Goal: Information Seeking & Learning: Learn about a topic

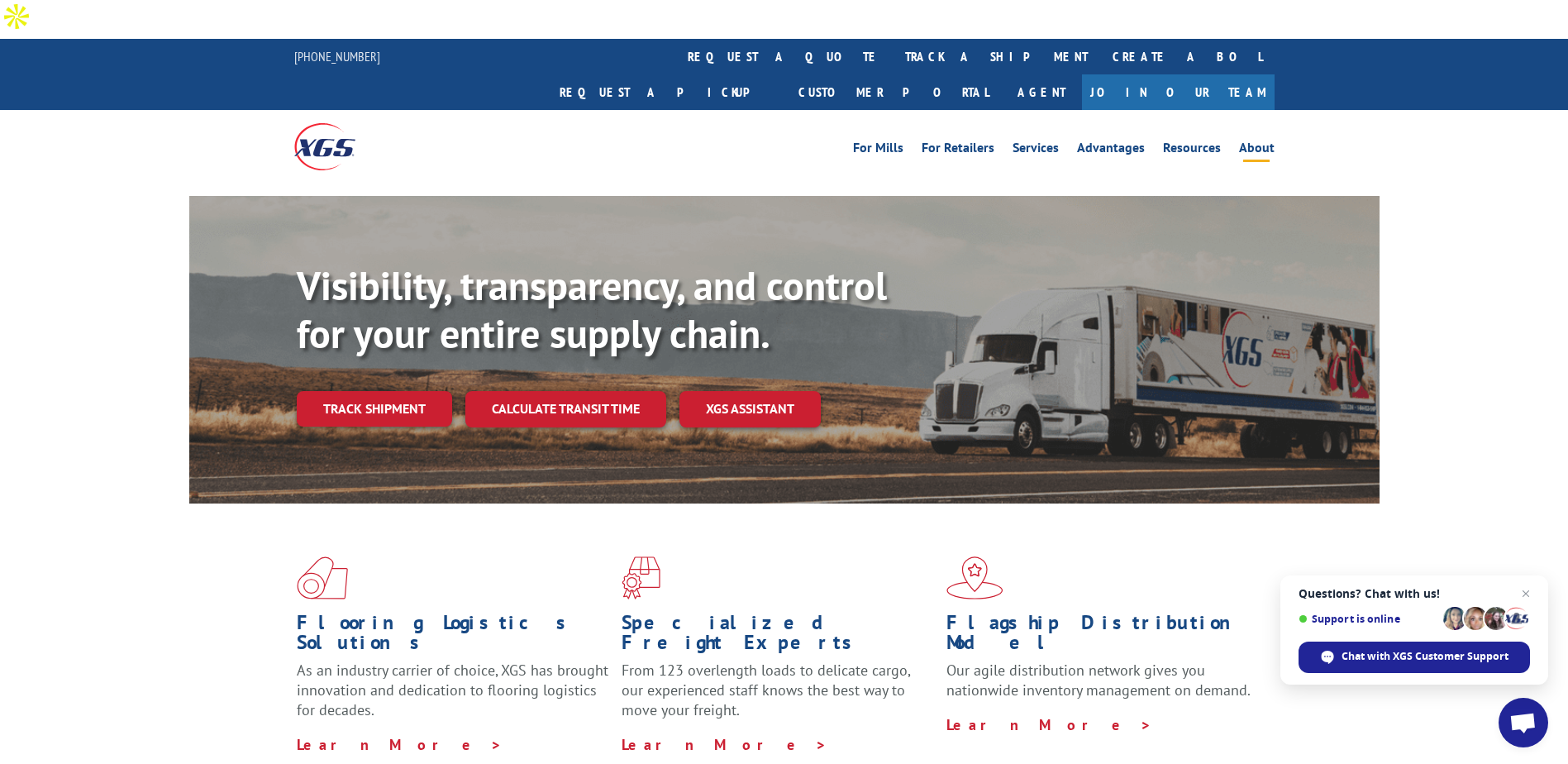
click at [1259, 141] on link "About" at bounding box center [1257, 151] width 35 height 19
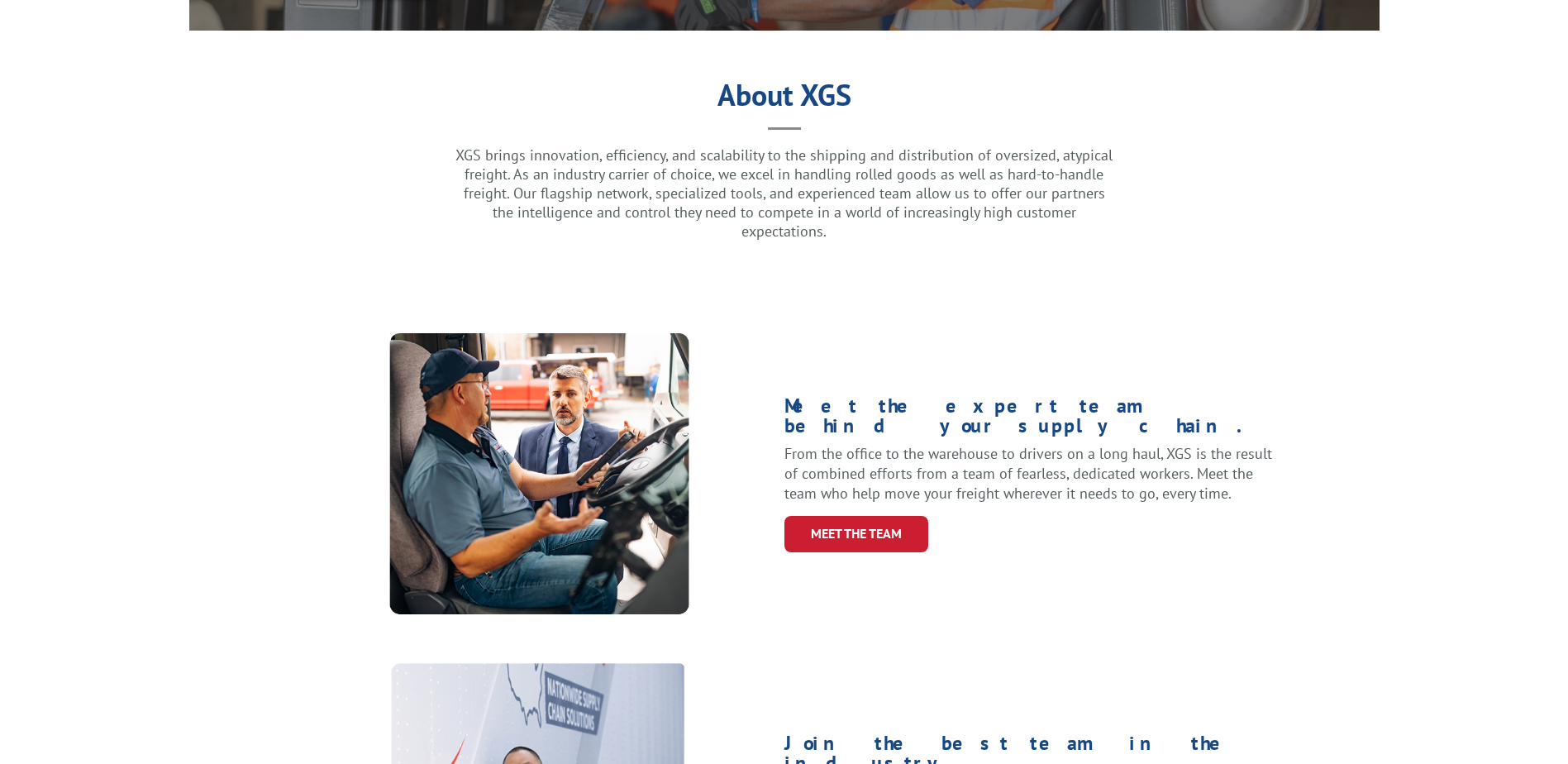
scroll to position [413, 0]
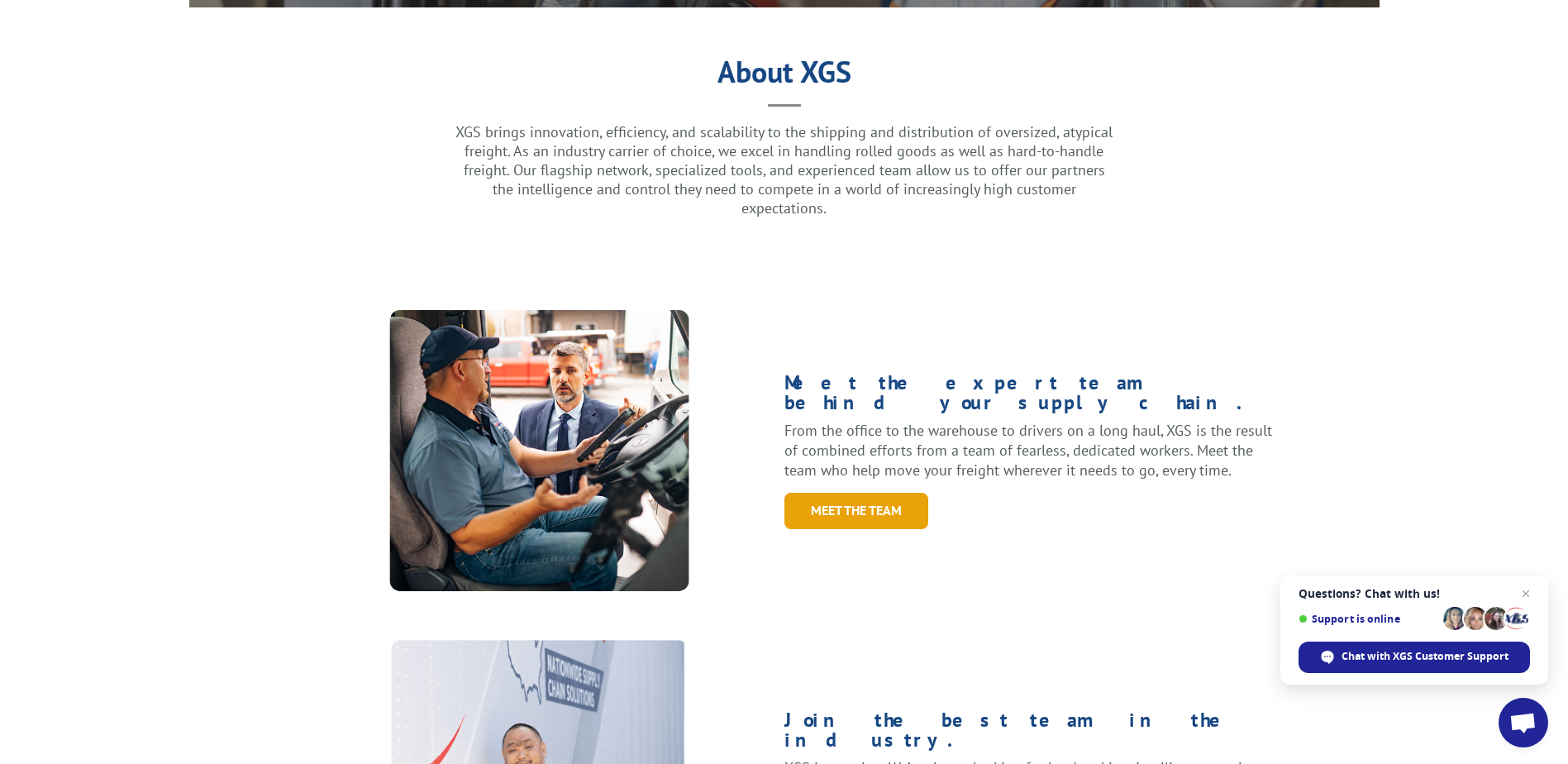
click at [874, 492] on link "Meet the Team" at bounding box center [856, 510] width 144 height 35
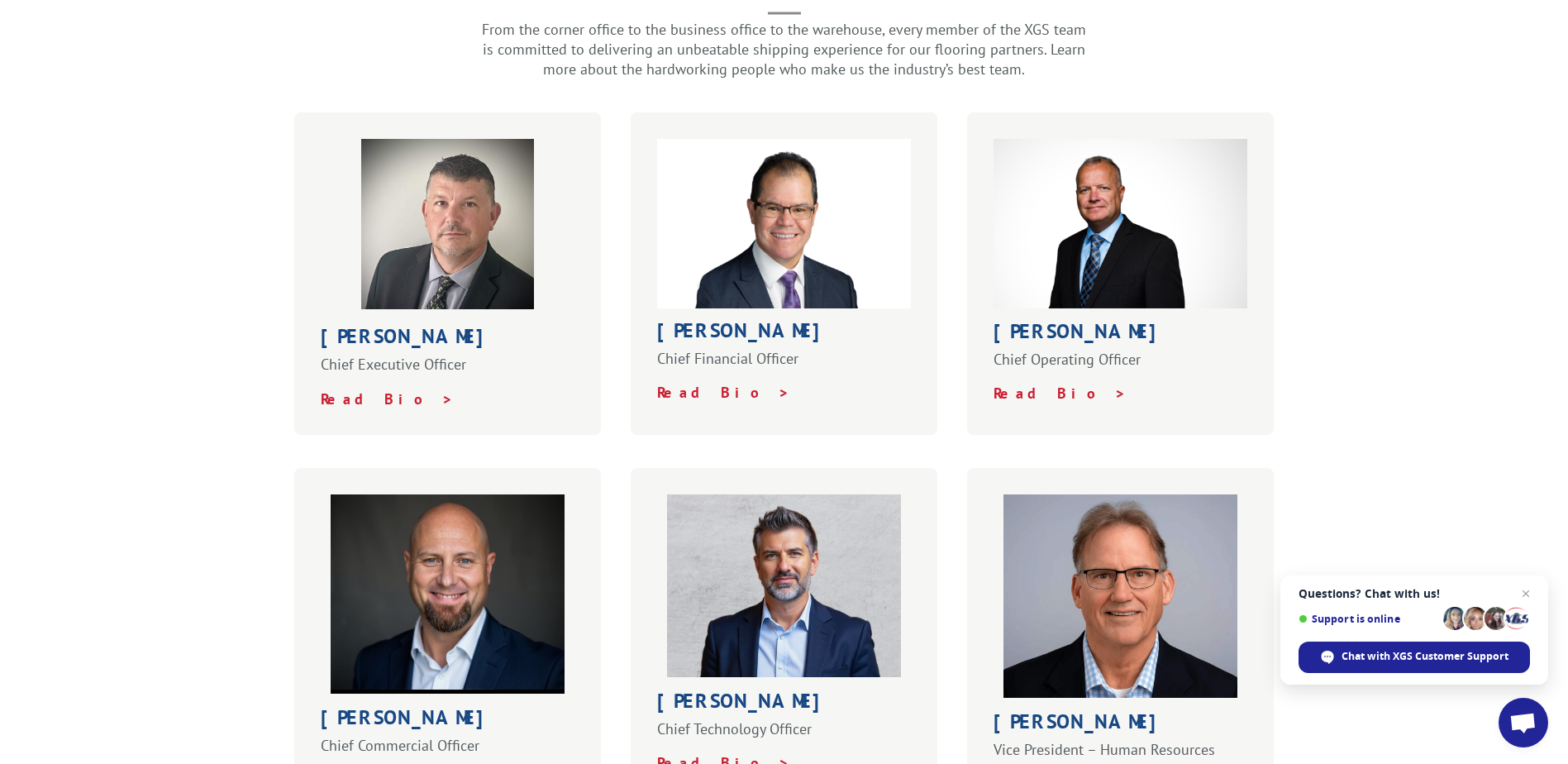
scroll to position [331, 0]
